Goal: Task Accomplishment & Management: Manage account settings

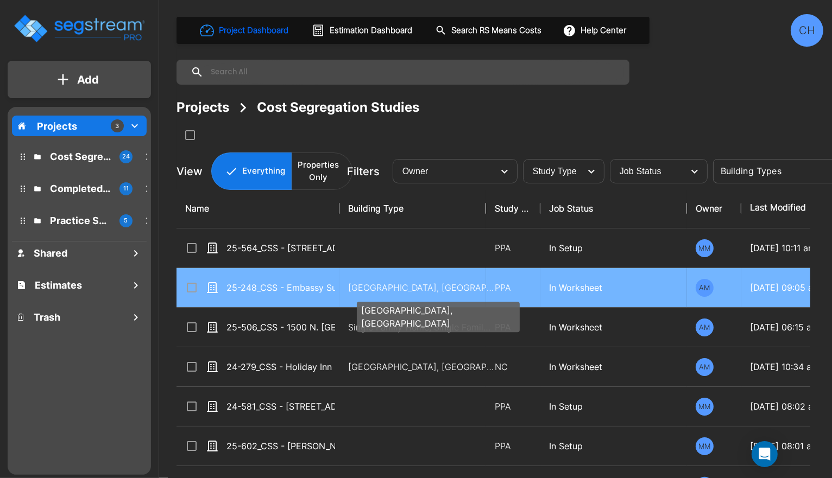
click at [375, 288] on p "[GEOGRAPHIC_DATA], [GEOGRAPHIC_DATA]" at bounding box center [421, 287] width 147 height 13
checkbox input "true"
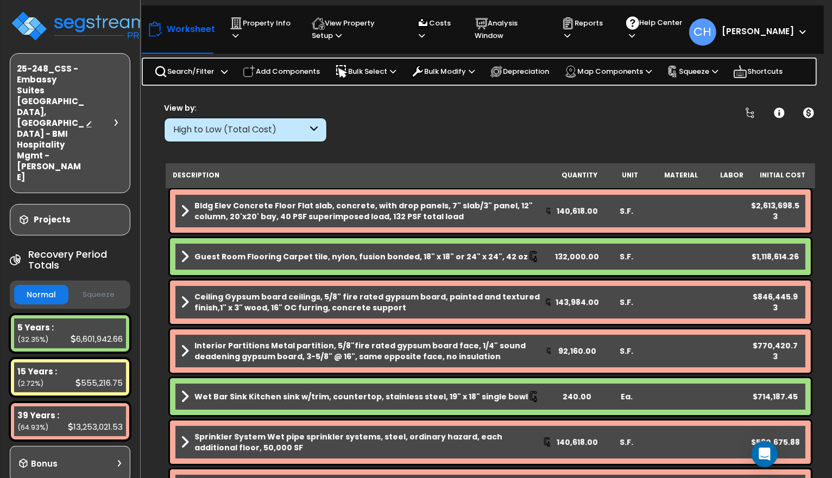
click at [91, 286] on button "Squeeze" at bounding box center [98, 295] width 54 height 19
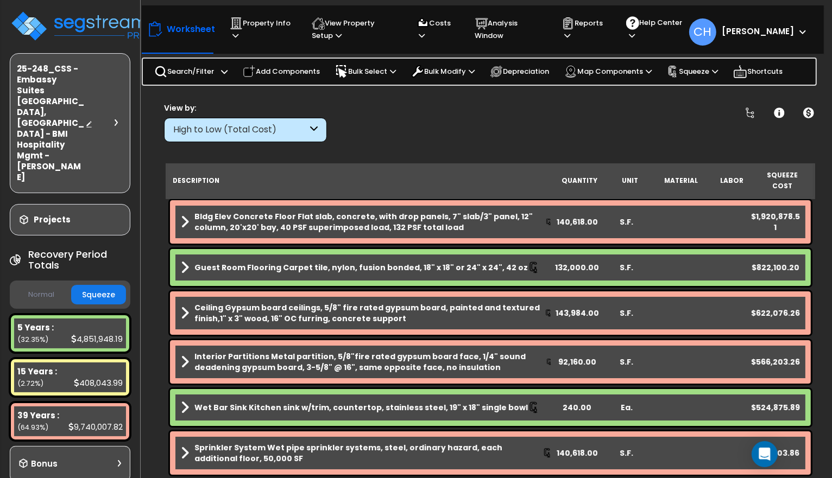
drag, startPoint x: 32, startPoint y: 243, endPoint x: 49, endPoint y: 242, distance: 17.4
click at [32, 286] on button "Normal" at bounding box center [41, 295] width 54 height 19
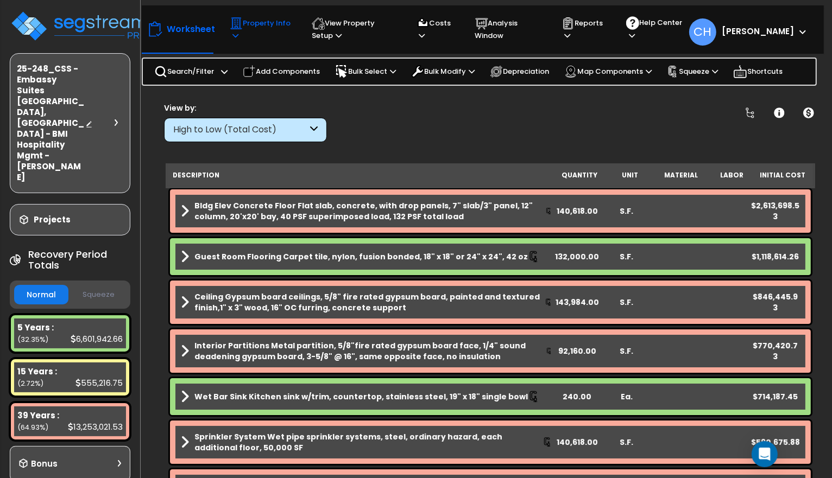
click at [236, 32] on icon at bounding box center [235, 35] width 6 height 7
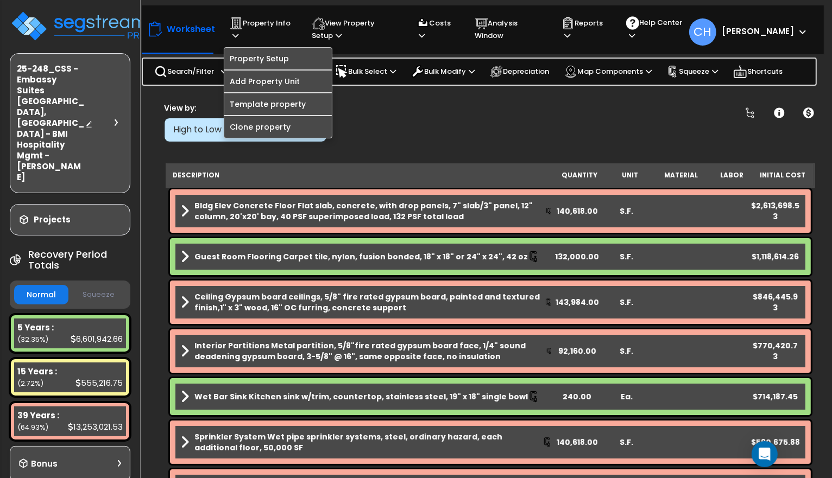
drag, startPoint x: 450, startPoint y: 133, endPoint x: 351, endPoint y: 167, distance: 104.4
click at [450, 133] on div "Clear Filters" at bounding box center [528, 122] width 376 height 40
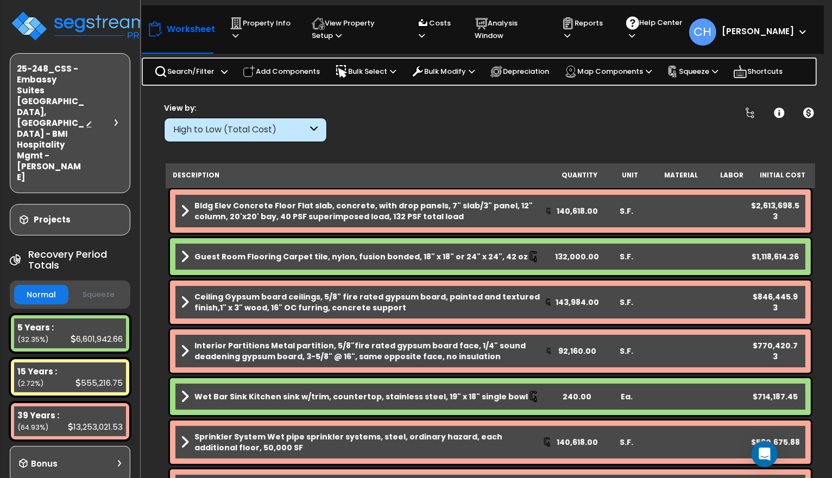
click at [104, 286] on button "Squeeze" at bounding box center [98, 295] width 54 height 19
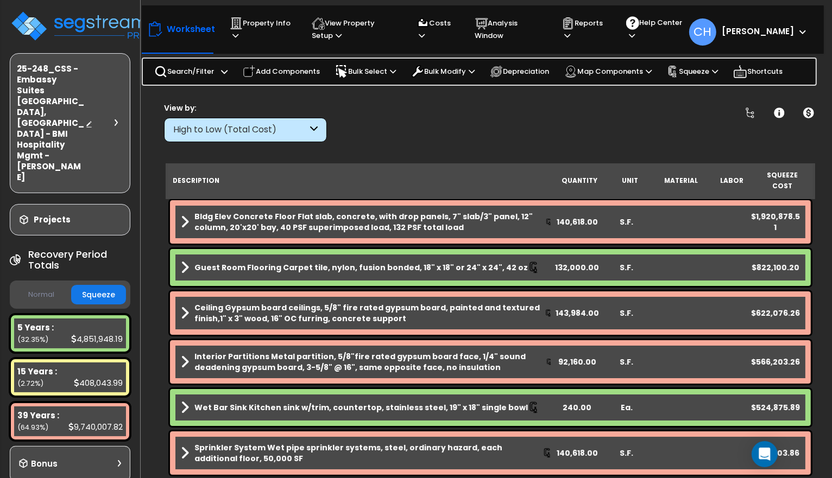
drag, startPoint x: 56, startPoint y: 243, endPoint x: 118, endPoint y: 205, distance: 73.1
click at [56, 286] on button "Normal" at bounding box center [41, 295] width 54 height 19
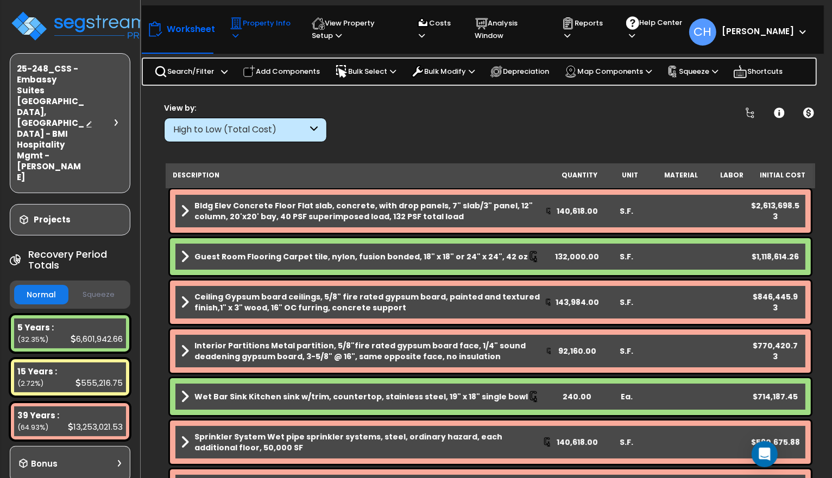
click at [237, 36] on icon at bounding box center [235, 35] width 6 height 7
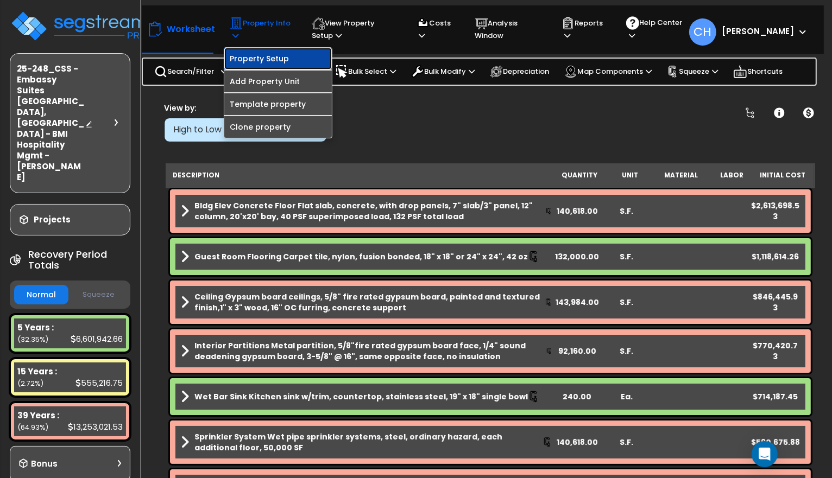
click at [267, 60] on link "Property Setup" at bounding box center [277, 59] width 107 height 22
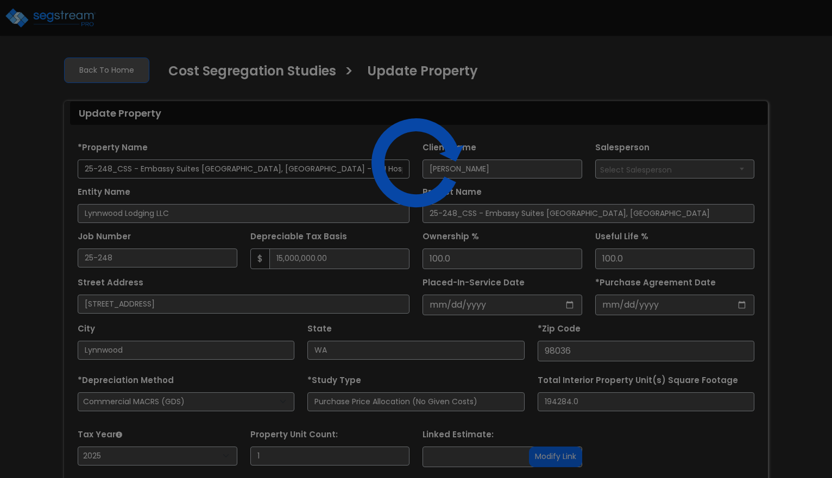
select select "2025"
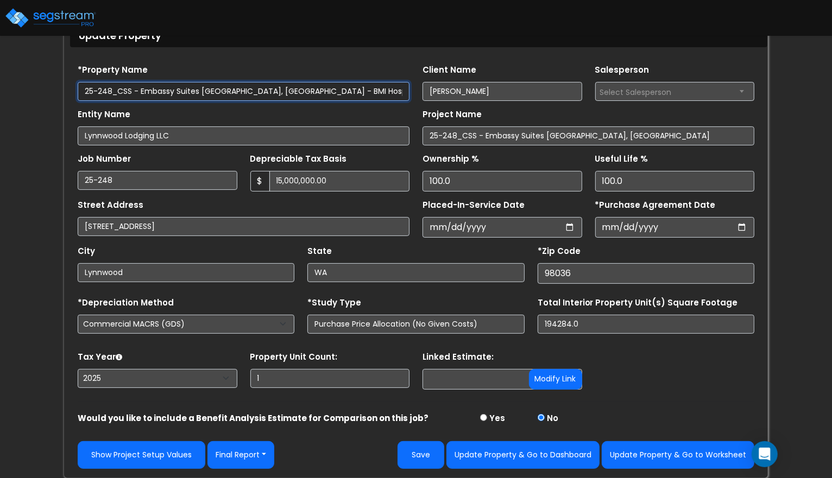
scroll to position [76, 0]
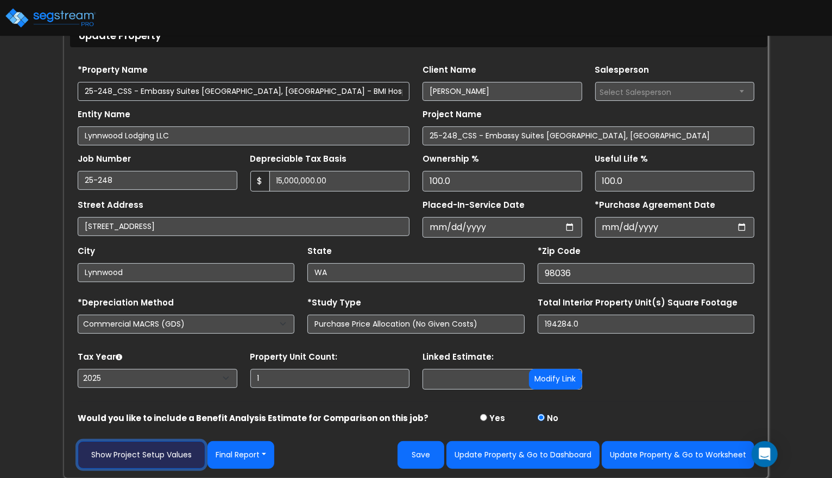
click at [178, 460] on link "Show Project Setup Values" at bounding box center [142, 455] width 128 height 28
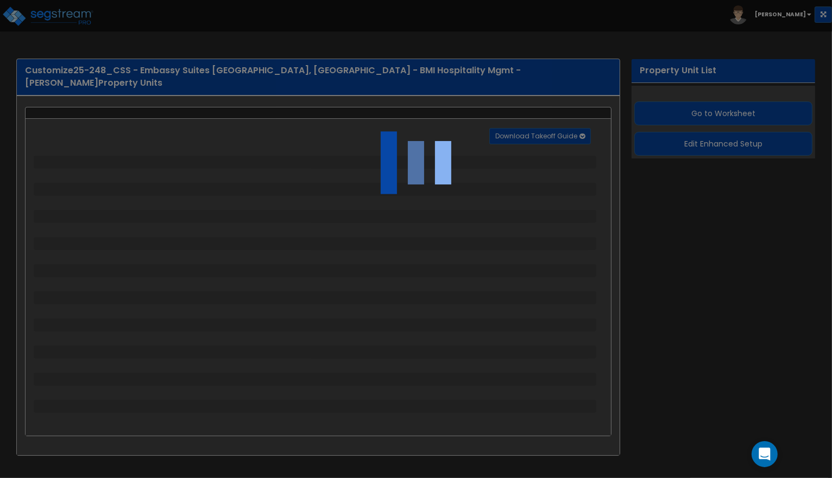
select select "1"
select select "2"
select select "1"
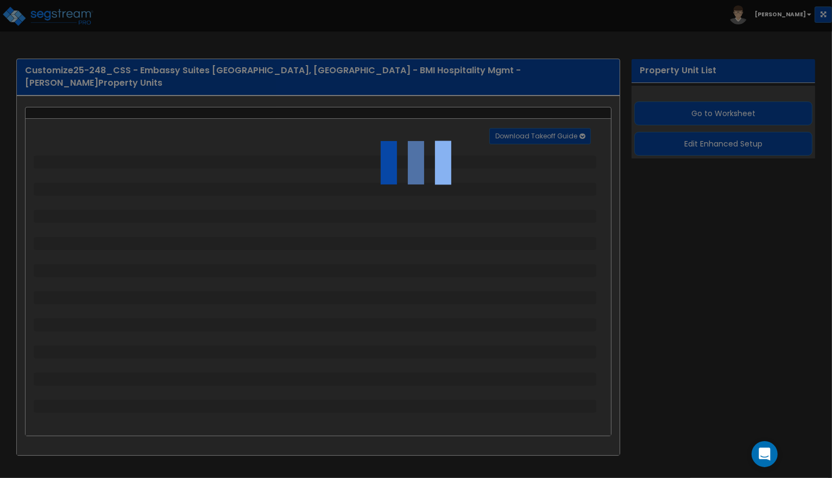
select select "1"
select select "9"
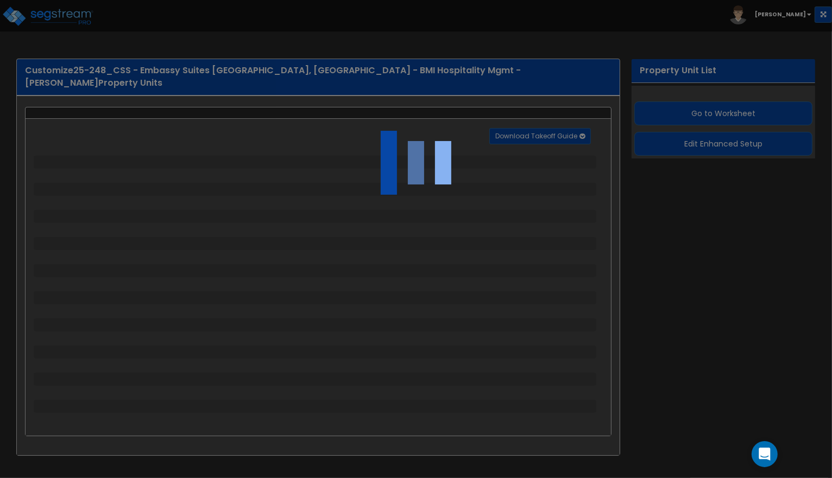
select select "1"
select select "3"
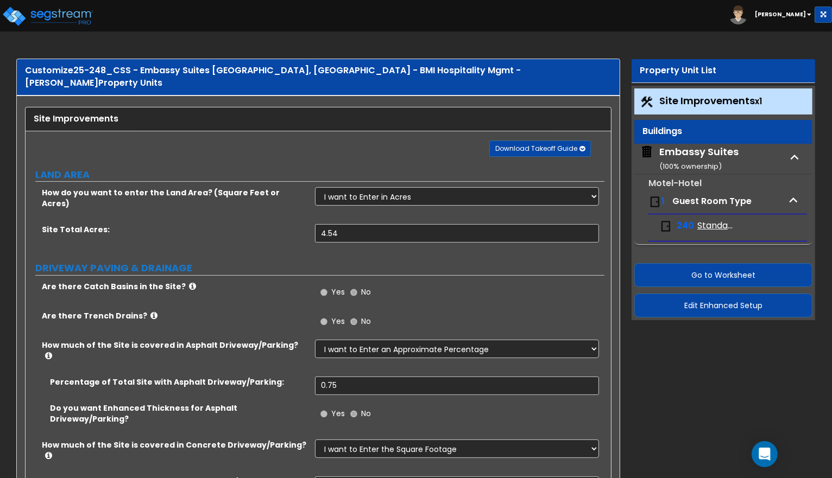
click at [791, 155] on icon "button" at bounding box center [794, 157] width 16 height 16
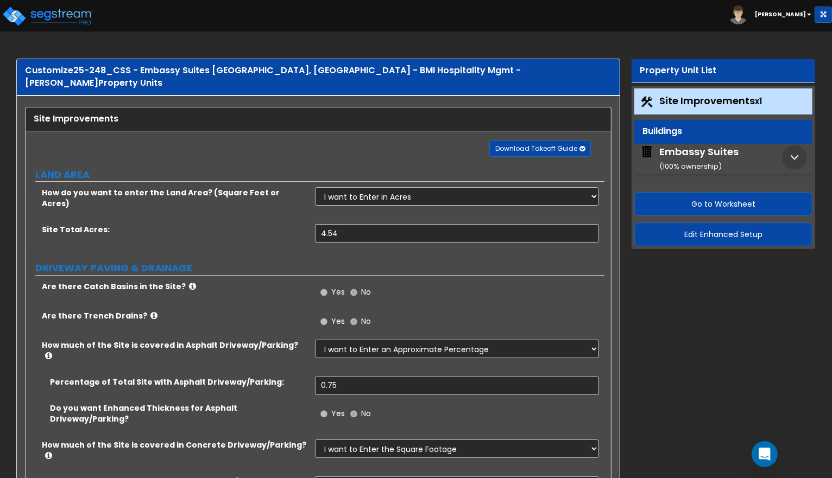
click at [791, 155] on icon "button" at bounding box center [794, 157] width 8 height 5
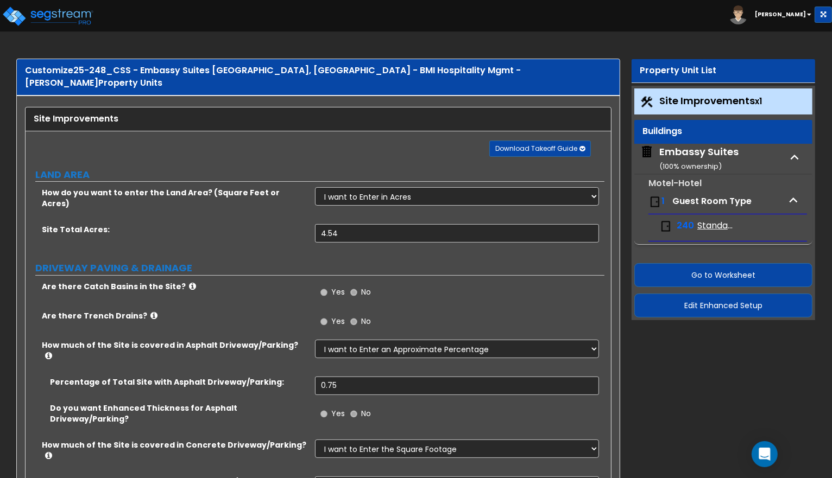
click at [795, 196] on icon "button" at bounding box center [793, 200] width 16 height 16
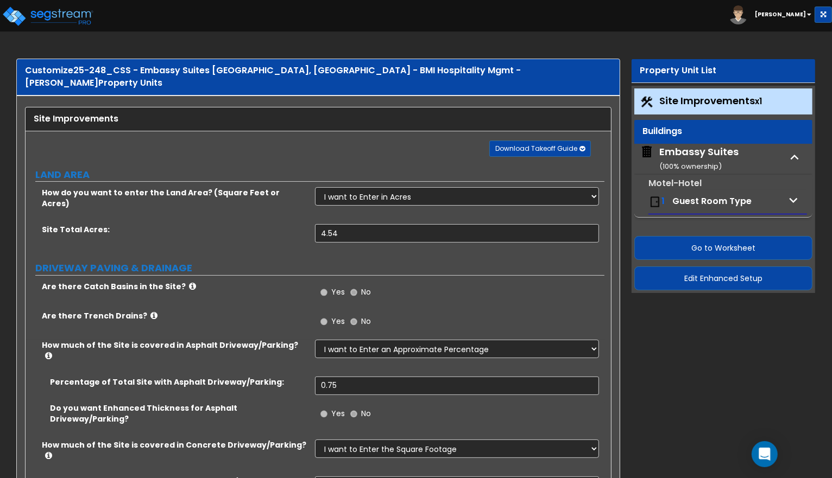
click at [795, 196] on icon "button" at bounding box center [793, 200] width 16 height 16
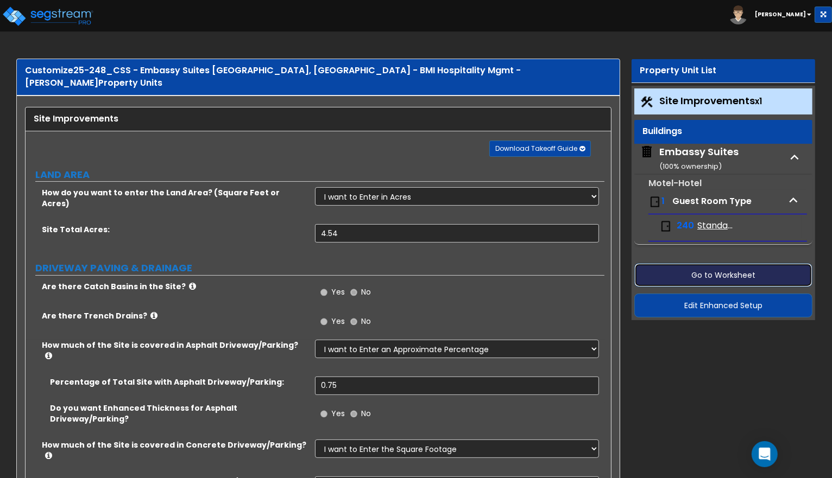
click at [720, 274] on button "Go to Worksheet" at bounding box center [723, 275] width 178 height 24
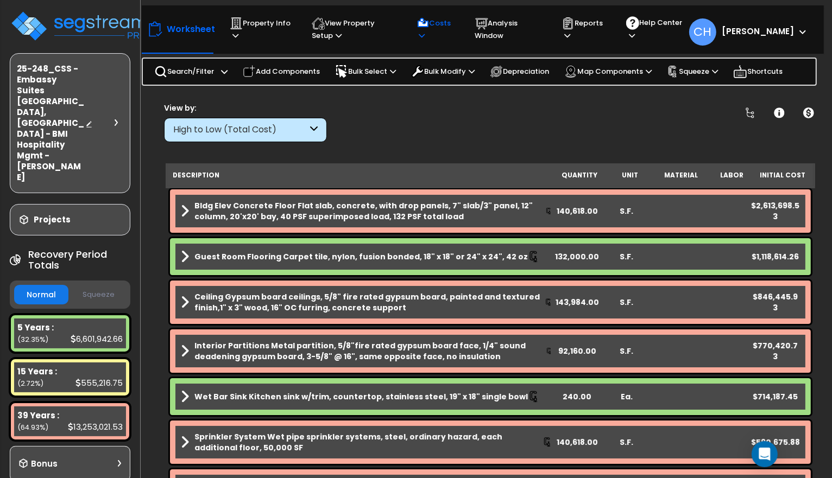
click at [424, 37] on div "Costs Indirect Costs Direct Costs" at bounding box center [435, 29] width 50 height 36
click at [425, 37] on icon at bounding box center [422, 35] width 6 height 7
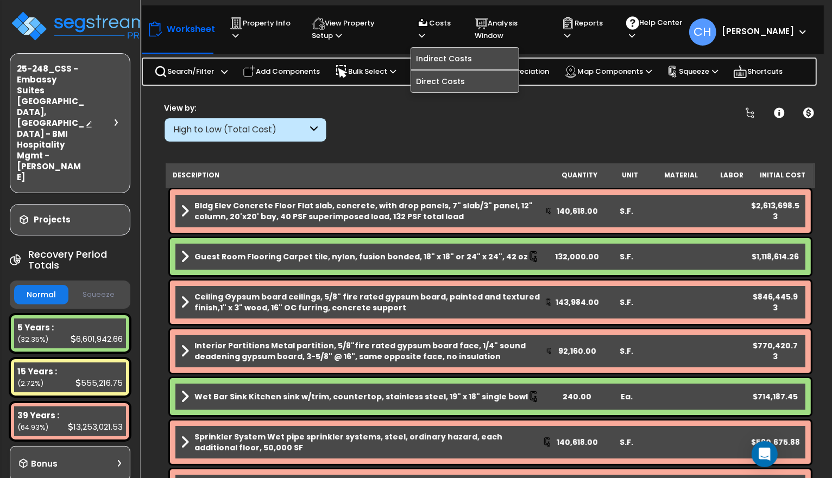
click at [571, 108] on div "Clear Filters" at bounding box center [528, 122] width 376 height 40
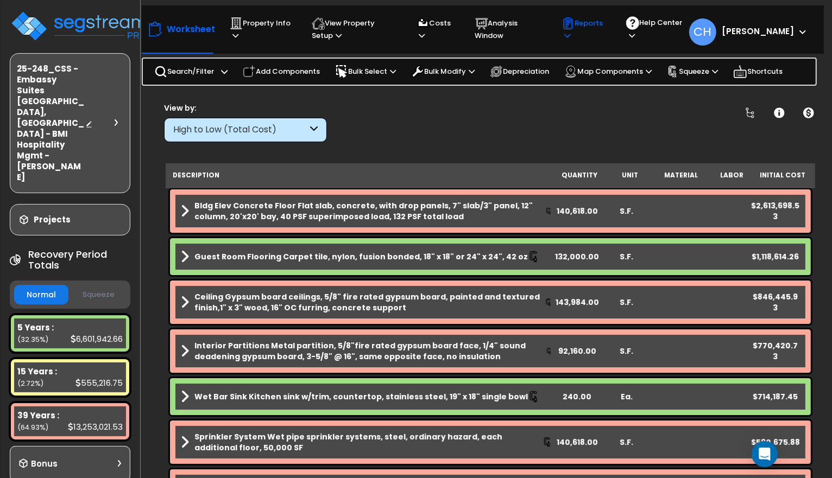
click at [592, 35] on p "Reports" at bounding box center [583, 29] width 44 height 25
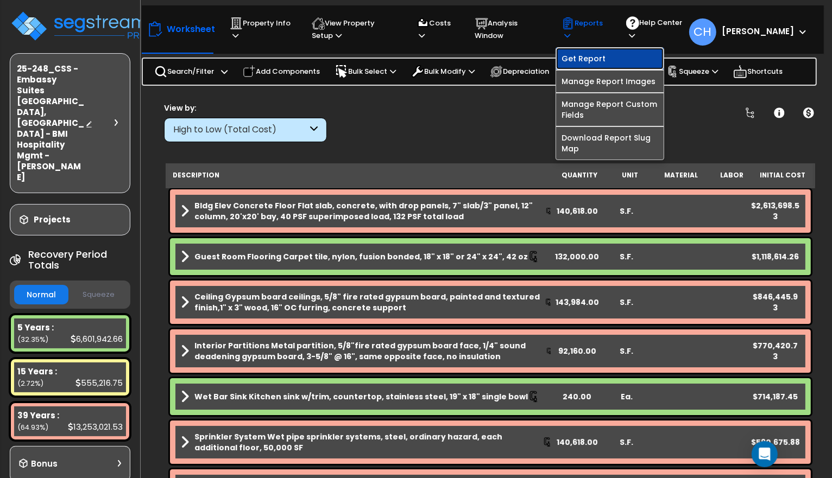
click at [611, 61] on link "Get Report" at bounding box center [609, 59] width 107 height 22
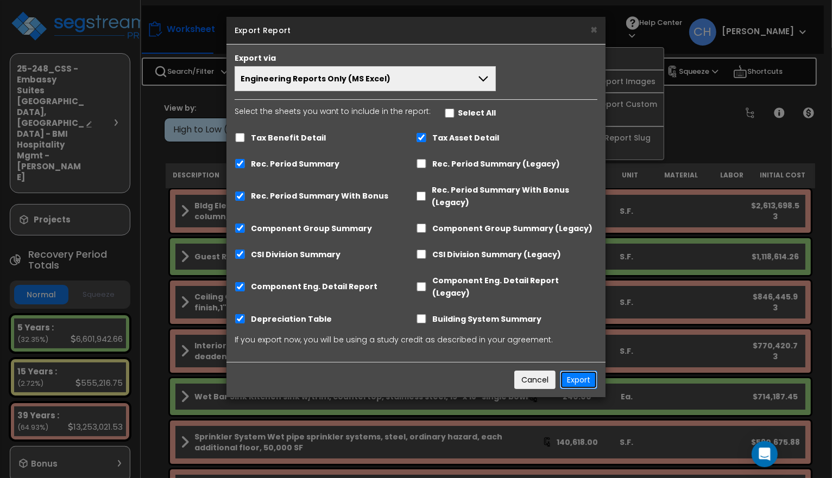
click at [574, 371] on button "Export" at bounding box center [578, 380] width 37 height 18
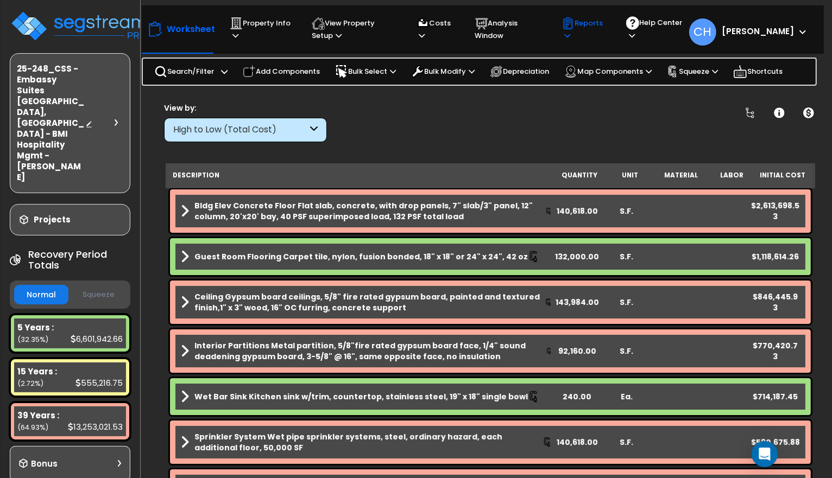
click at [599, 33] on p "Reports" at bounding box center [583, 29] width 44 height 25
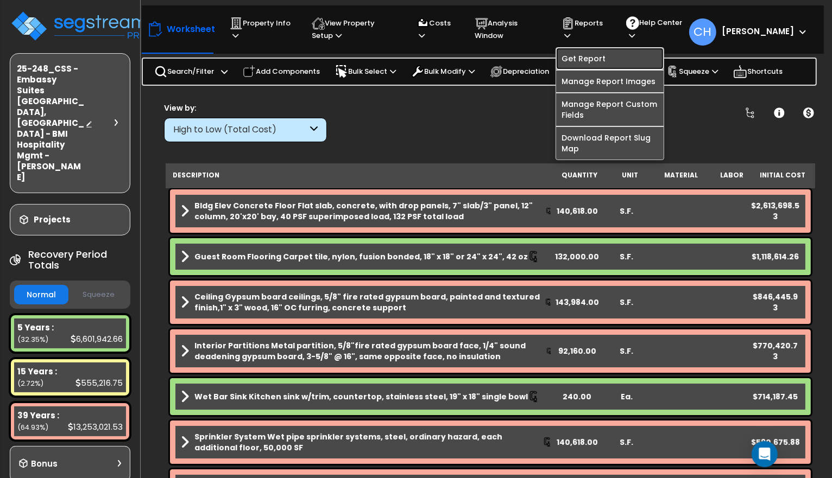
click at [603, 56] on link "Get Report" at bounding box center [609, 59] width 107 height 22
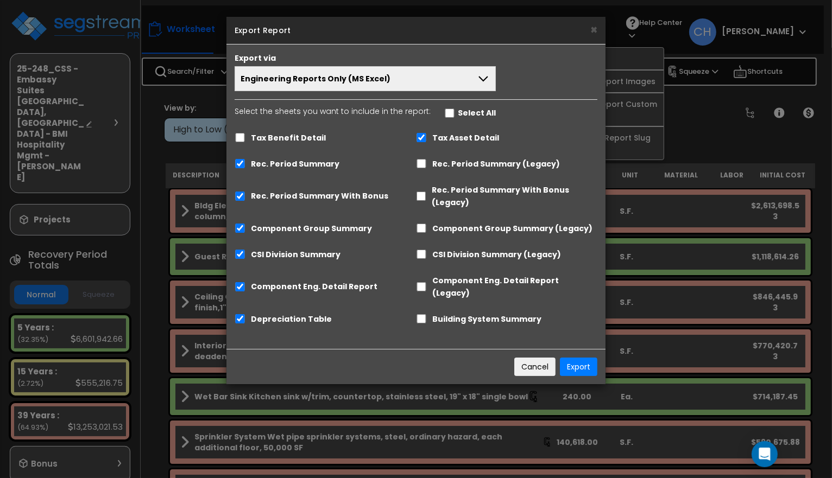
click at [294, 83] on span "Engineering Reports Only (MS Excel)" at bounding box center [315, 78] width 150 height 11
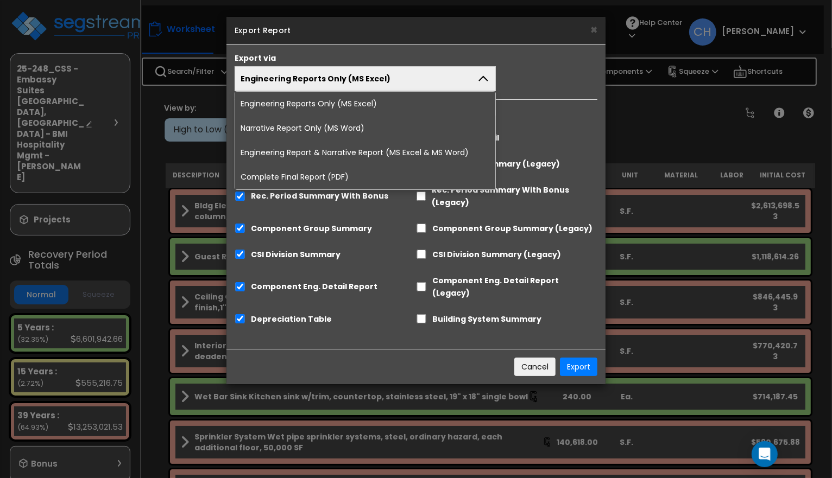
click at [308, 180] on li "Complete Final Report (PDF)" at bounding box center [365, 177] width 260 height 24
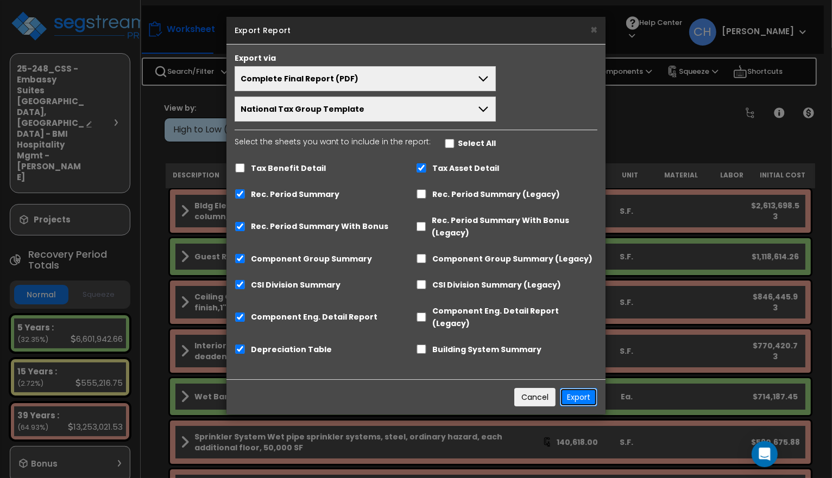
click at [579, 388] on button "Export" at bounding box center [578, 397] width 37 height 18
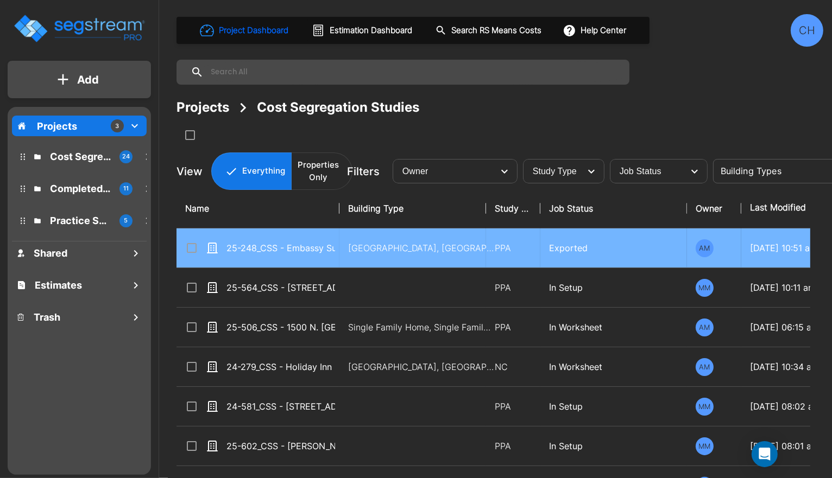
click at [194, 250] on input "select row 25-248_CSS - Embassy Suites Lynnwood, WA - BMI Hospitality Mgmt - Ja…" at bounding box center [190, 246] width 11 height 9
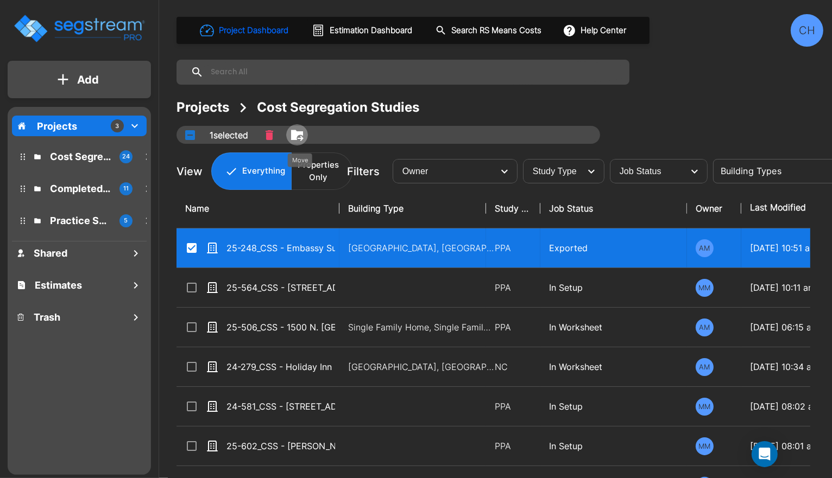
click at [301, 137] on icon "Move" at bounding box center [296, 135] width 13 height 13
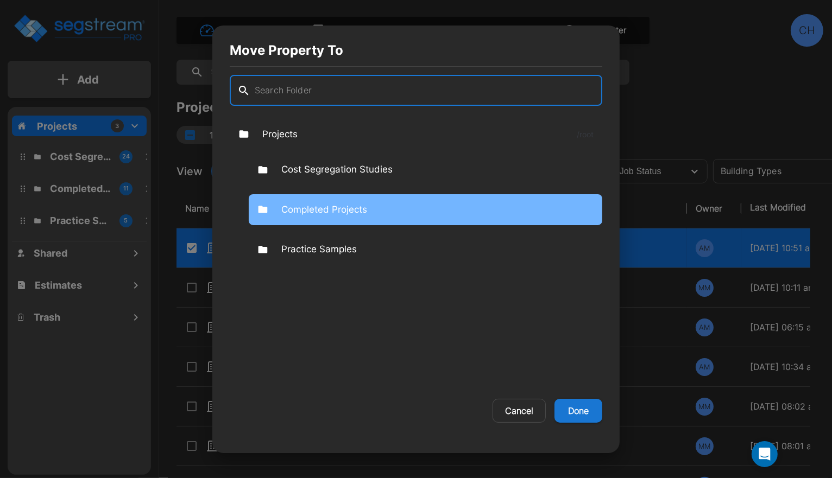
click at [329, 217] on div "Completed Projects" at bounding box center [425, 209] width 353 height 31
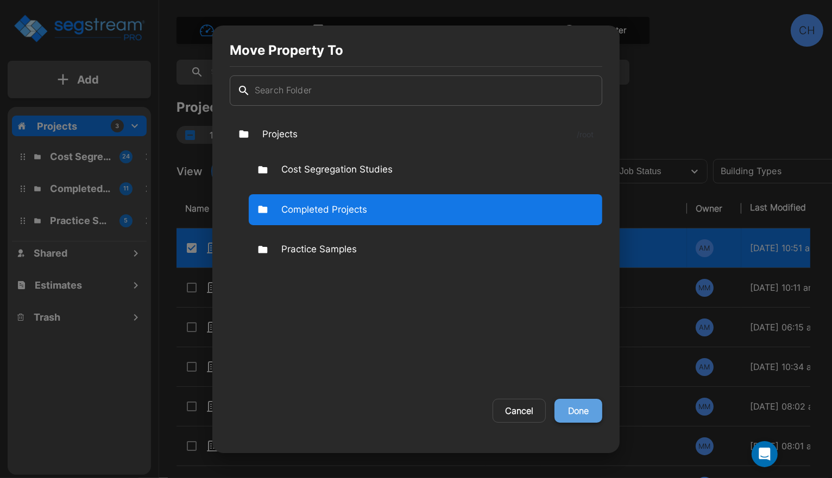
click at [581, 405] on button "Done" at bounding box center [578, 411] width 48 height 24
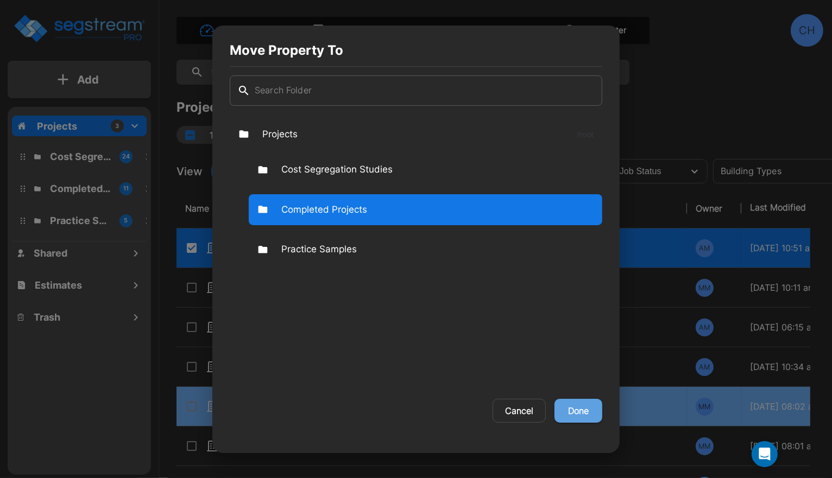
checkbox input "false"
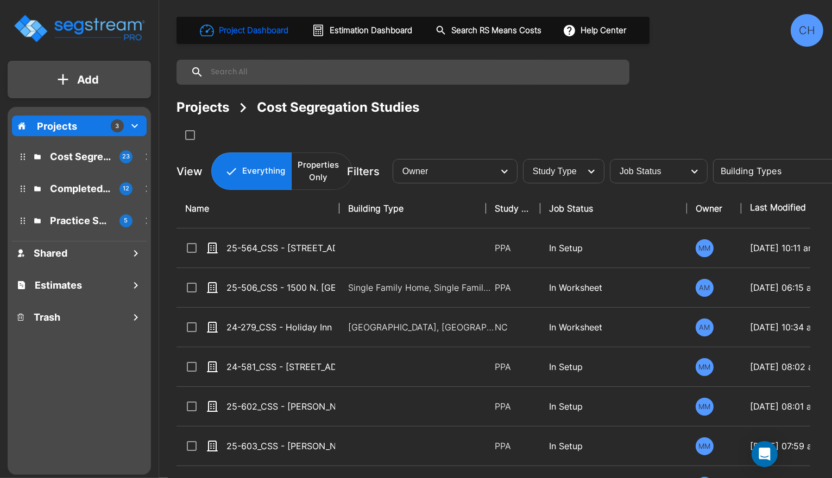
click at [73, 153] on p "Cost Segregation Studies" at bounding box center [80, 156] width 61 height 15
